Goal: Book appointment/travel/reservation

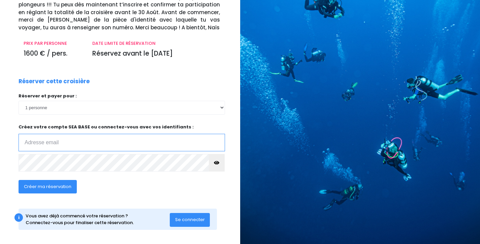
scroll to position [61, 0]
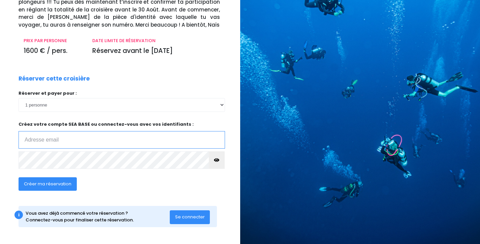
click at [96, 141] on input "email" at bounding box center [122, 140] width 206 height 18
type input "peneloppe.blivet@gmail.com"
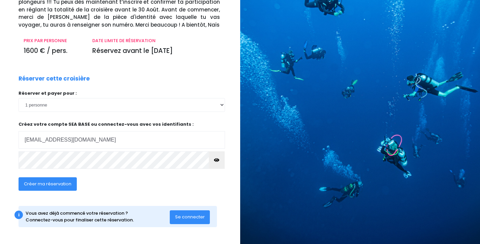
click at [59, 182] on span "Créer ma réservation" at bounding box center [47, 183] width 47 height 6
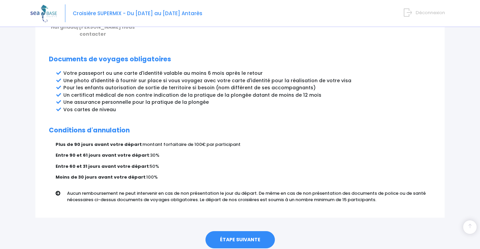
scroll to position [367, 0]
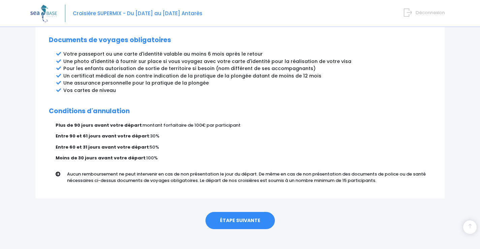
click at [235, 216] on link "ÉTAPE SUIVANTE" at bounding box center [239, 221] width 69 height 18
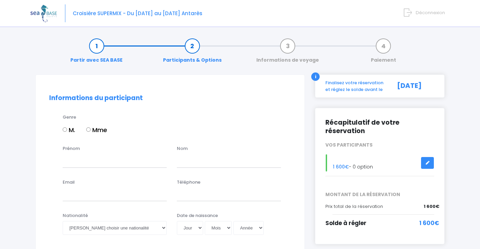
click at [91, 131] on input "Mme" at bounding box center [88, 129] width 4 height 4
radio input "true"
click at [94, 163] on input "Prénom" at bounding box center [115, 160] width 104 height 13
type input "FLORENCE"
click at [200, 159] on input "text" at bounding box center [229, 160] width 104 height 13
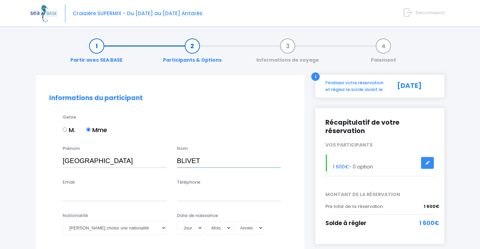
type input "BLIVET"
click at [79, 195] on input "Email" at bounding box center [115, 194] width 104 height 13
type input "peneloppe.blivet@gmail.com"
click at [213, 195] on input "Téléphone" at bounding box center [229, 194] width 104 height 13
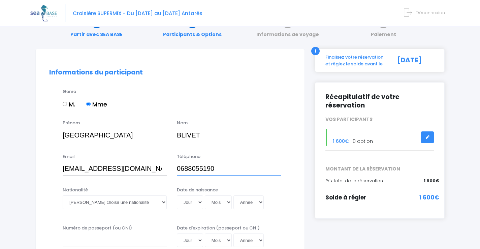
scroll to position [67, 0]
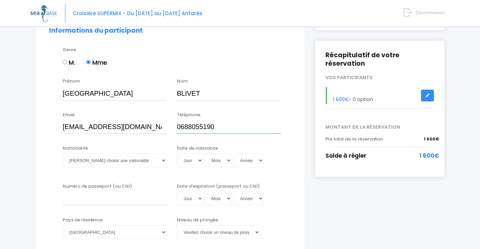
type input "0688055190"
click at [127, 162] on select "Veuillez choisir une nationalité Afghane Albanaise Algerienne Allemande America…" at bounding box center [115, 160] width 104 height 13
select select "Française"
click at [63, 154] on select "Veuillez choisir une nationalité Afghane Albanaise Algerienne Allemande America…" at bounding box center [115, 160] width 104 height 13
click at [199, 162] on select "Jour 01 02 03 04 05 06 07 08 09 10 11 12 13 14 15 16 17 18 19 20 21 22 23 24 25…" at bounding box center [190, 160] width 26 height 13
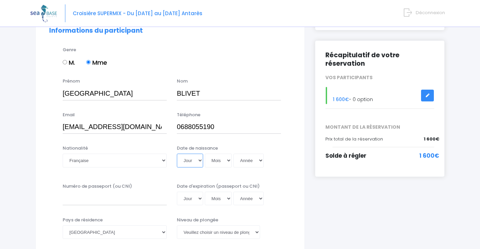
select select "30"
click at [225, 163] on select "Mois 01 02 03 04 05 06 07 08 09 10 11 12" at bounding box center [218, 160] width 27 height 13
select select "07"
click at [242, 161] on select "Année 2045 2044 2043 2042 2041 2040 2039 2038 2037 2036 2035 2034 2033 2032 203…" at bounding box center [248, 160] width 30 height 13
select select "1968"
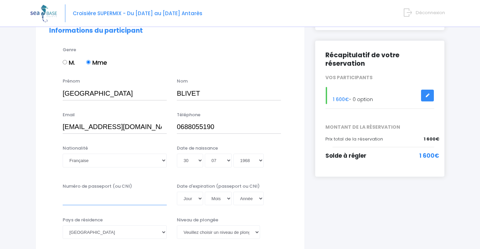
type input "1968-07-30"
click at [89, 194] on input "Numéro de passeport (ou CNI)" at bounding box center [115, 198] width 104 height 13
click at [77, 201] on input "Numéro de passeport (ou CNI)" at bounding box center [115, 198] width 104 height 13
type input "XXX"
click at [183, 198] on select "Jour 01 02 03 04 05 06 07 08 09 10 11 12 13 14 15 16 17 18 19 20 21 22 23 24 25…" at bounding box center [190, 198] width 26 height 13
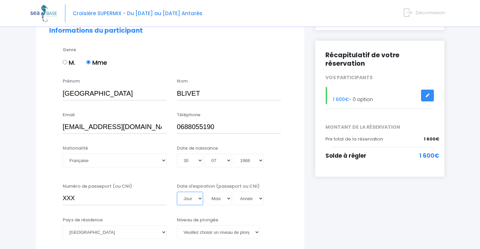
select select "28"
click at [217, 197] on select "Mois 01 02 03 04 05 06 07 08 09 10 11 12" at bounding box center [218, 198] width 27 height 13
select select "06"
click at [247, 200] on select "Année 2045 2044 2043 2042 2041 2040 2039 2038 2037 2036 2035 2034 2033 2032 203…" at bounding box center [248, 198] width 30 height 13
select select "2031"
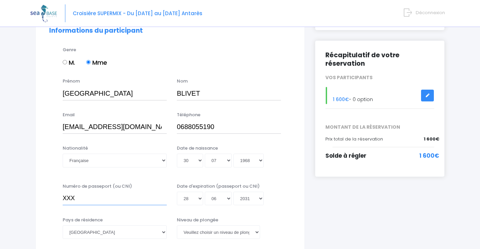
type input "2031-06-28"
click at [98, 202] on input "XXX" at bounding box center [115, 198] width 104 height 13
type input "X"
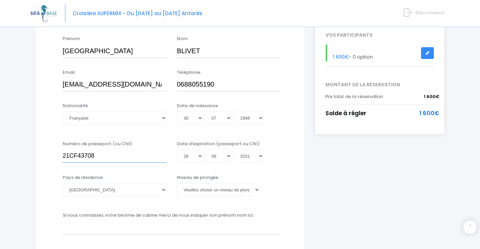
scroll to position [135, 0]
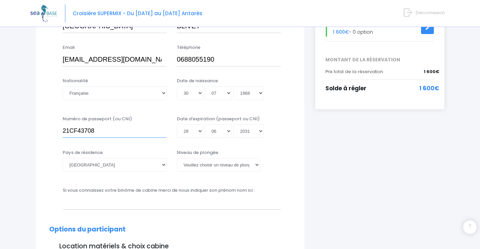
type input "21CF43708"
click at [214, 164] on select "Veuillez choisir un niveau de plongée Non plongeur Junior OW diver Adventure OW…" at bounding box center [218, 164] width 83 height 13
select select "Autre"
click at [177, 158] on select "Veuillez choisir un niveau de plongée Non plongeur Junior OW diver Adventure OW…" at bounding box center [218, 164] width 83 height 13
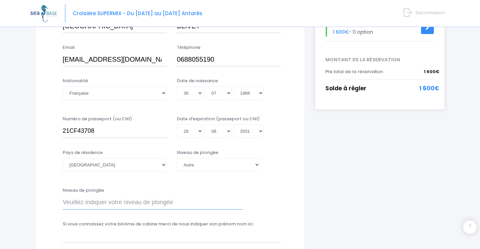
click at [104, 203] on input "Niveau de plongée" at bounding box center [153, 202] width 180 height 13
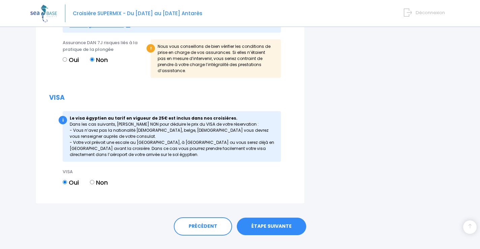
scroll to position [795, 0]
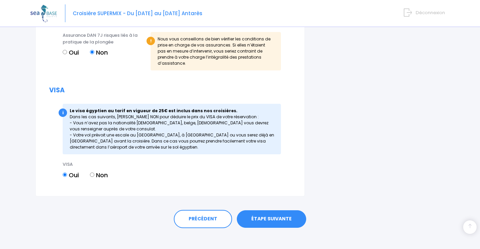
type input "E2"
click at [267, 219] on link "ÉTAPE SUIVANTE" at bounding box center [271, 219] width 69 height 18
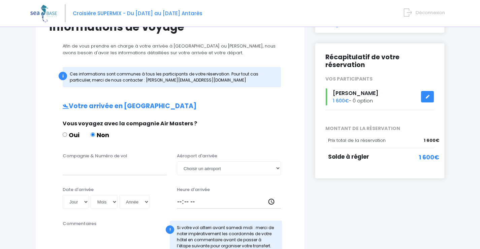
scroll to position [67, 0]
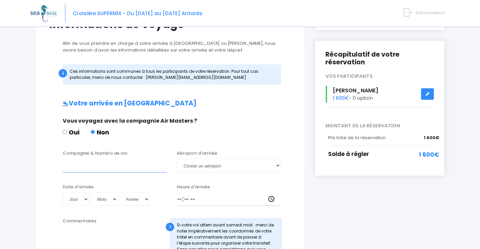
click at [123, 166] on input "Compagnie & Numéro de vol" at bounding box center [115, 165] width 104 height 13
type input "EASYJET EJU4765"
click at [222, 167] on select "Choisir un aéroport Hurghada Marsa Alam" at bounding box center [229, 165] width 104 height 13
select select "Hurghada"
click at [177, 159] on select "Choisir un aéroport Hurghada Marsa Alam" at bounding box center [229, 165] width 104 height 13
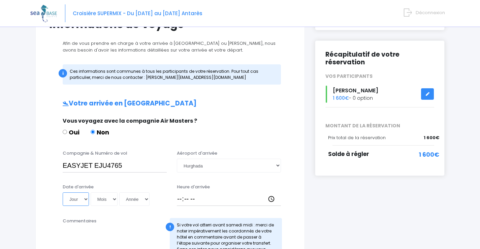
click at [83, 203] on select "Jour 01 02 03 04 05 06 07 08 09 10 11 12 13 14 15 16 17 18 19 20 21 22 23 24 25…" at bounding box center [76, 198] width 26 height 13
select select "11"
click at [63, 192] on select "Jour 01 02 03 04 05 06 07 08 09 10 11 12 13 14 15 16 17 18 19 20 21 22 23 24 25…" at bounding box center [76, 198] width 26 height 13
click at [107, 199] on select "Mois 01 02 03 04 05 06 07 08 09 10 11 12" at bounding box center [104, 198] width 27 height 13
select select "10"
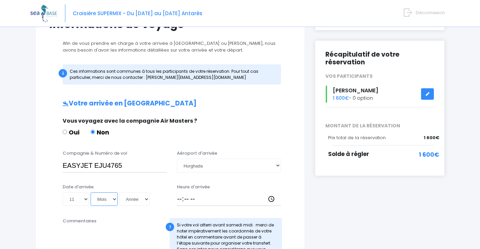
click at [91, 192] on select "Mois 01 02 03 04 05 06 07 08 09 10 11 12" at bounding box center [104, 198] width 27 height 13
click at [135, 200] on select "Année 2045 2044 2043 2042 2041 2040 2039 2038 2037 2036 2035 2034 2033 2032 203…" at bounding box center [134, 198] width 30 height 13
select select "2025"
click at [119, 192] on select "Année 2045 2044 2043 2042 2041 2040 2039 2038 2037 2036 2035 2034 2033 2032 203…" at bounding box center [134, 198] width 30 height 13
type input "2025-10-11"
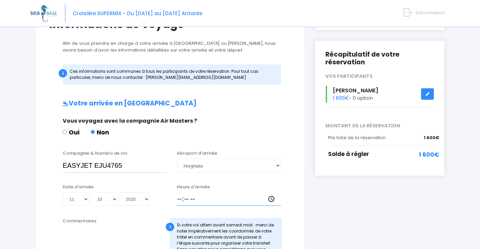
click at [180, 199] on input "Heure d'arrivée" at bounding box center [229, 198] width 104 height 13
type input "17:15"
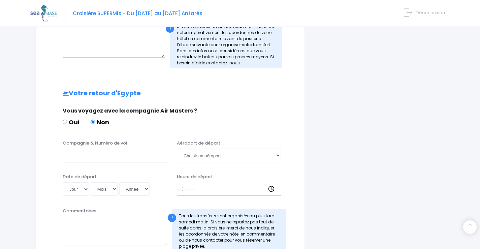
scroll to position [269, 0]
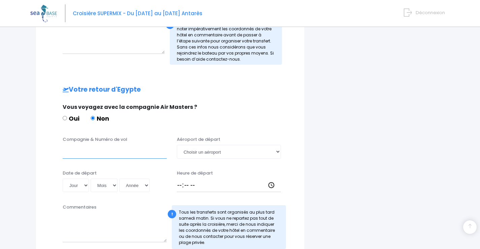
click at [73, 153] on input "Compagnie & Numéro de vol" at bounding box center [115, 151] width 104 height 13
type input "EASYJET EJU4766"
click at [77, 184] on select "Jour 01 02 03 04 05 06 07 08 09 10 11 12 13 14 15 16 17 18 19 20 21 22 23 24 25…" at bounding box center [76, 184] width 26 height 13
select select "18"
click at [63, 178] on select "Jour 01 02 03 04 05 06 07 08 09 10 11 12 13 14 15 16 17 18 19 20 21 22 23 24 25…" at bounding box center [76, 184] width 26 height 13
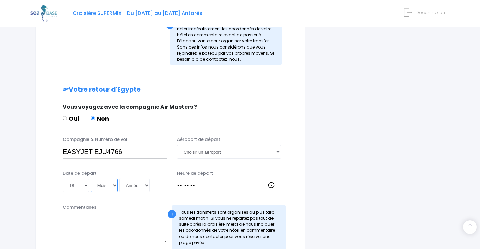
click at [100, 187] on select "Mois 01 02 03 04 05 06 07 08 09 10 11 12" at bounding box center [104, 184] width 27 height 13
select select "10"
click at [91, 178] on select "Mois 01 02 03 04 05 06 07 08 09 10 11 12" at bounding box center [104, 184] width 27 height 13
click at [137, 182] on select "Année 2045 2044 2043 2042 2041 2040 2039 2038 2037 2036 2035 2034 2033 2032 203…" at bounding box center [134, 184] width 30 height 13
select select "2025"
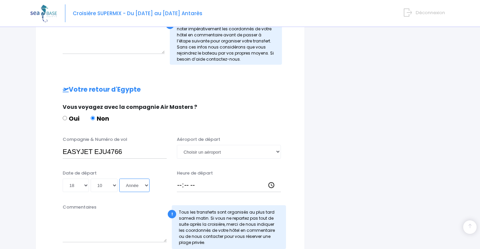
click at [119, 178] on select "Année 2045 2044 2043 2042 2041 2040 2039 2038 2037 2036 2035 2034 2033 2032 203…" at bounding box center [134, 184] width 30 height 13
type input "2025-10-18"
click at [179, 185] on input "Heure de départ" at bounding box center [229, 184] width 104 height 13
type input "18:00"
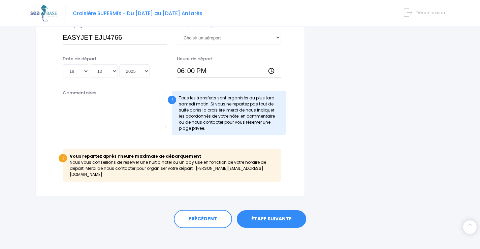
click at [280, 218] on link "ÉTAPE SUIVANTE" at bounding box center [271, 219] width 69 height 18
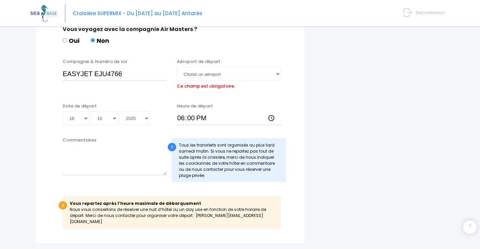
scroll to position [347, 0]
click at [223, 75] on select "Choisir un aéroport Hurghada Marsa Alam" at bounding box center [229, 73] width 104 height 13
select select "Hurghada"
click at [177, 67] on select "Choisir un aéroport Hurghada Marsa Alam" at bounding box center [229, 73] width 104 height 13
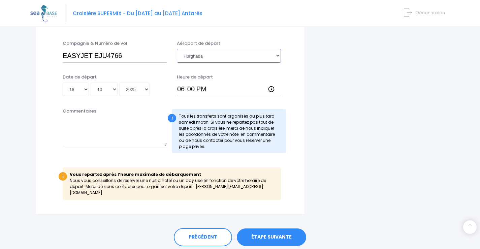
scroll to position [384, 0]
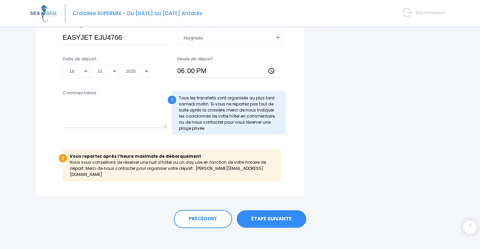
click at [270, 210] on link "ÉTAPE SUIVANTE" at bounding box center [271, 219] width 69 height 18
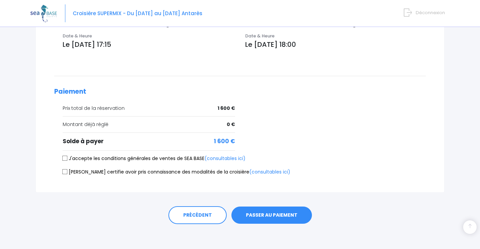
scroll to position [252, 0]
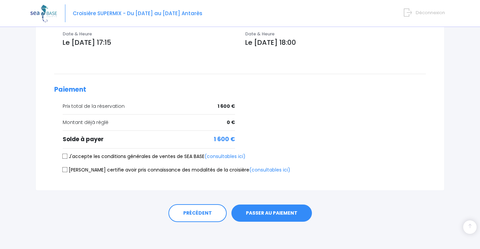
click at [64, 156] on input "J'accepte les conditions générales de ventes de SEA BASE (consultables ici)" at bounding box center [64, 156] width 5 height 5
checkbox input "true"
click at [64, 169] on input "[PERSON_NAME] certifie avoir pris connaissance des modalités de la croisière (c…" at bounding box center [64, 169] width 5 height 5
checkbox input "true"
click at [290, 214] on button "PASSER AU PAIEMENT" at bounding box center [271, 213] width 80 height 18
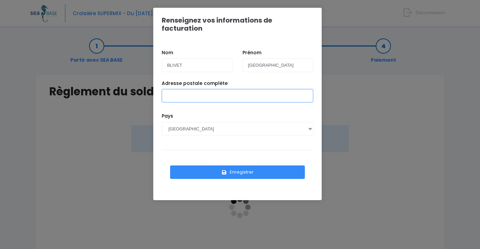
click at [225, 89] on input "Adresse postale complète" at bounding box center [238, 95] width 152 height 13
type input "2"
type input "[STREET_ADDRESS] [STREET_ADDRESS][PERSON_NAME]"
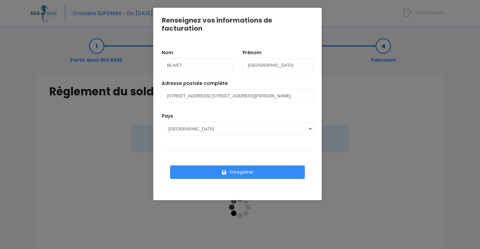
click at [259, 165] on button "Enregistrer" at bounding box center [237, 171] width 135 height 13
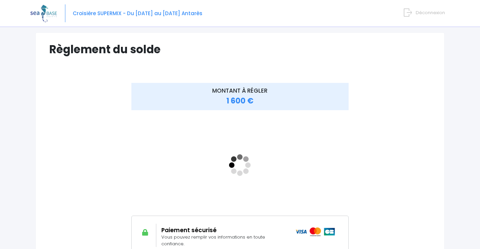
scroll to position [101, 0]
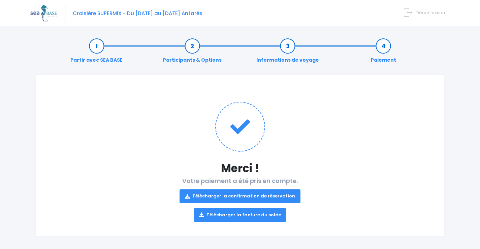
click at [263, 195] on link "Télécharger la confirmation de réservation" at bounding box center [239, 195] width 121 height 13
click at [239, 217] on link "Télécharger la facture du solde" at bounding box center [240, 214] width 93 height 13
